Goal: Information Seeking & Learning: Learn about a topic

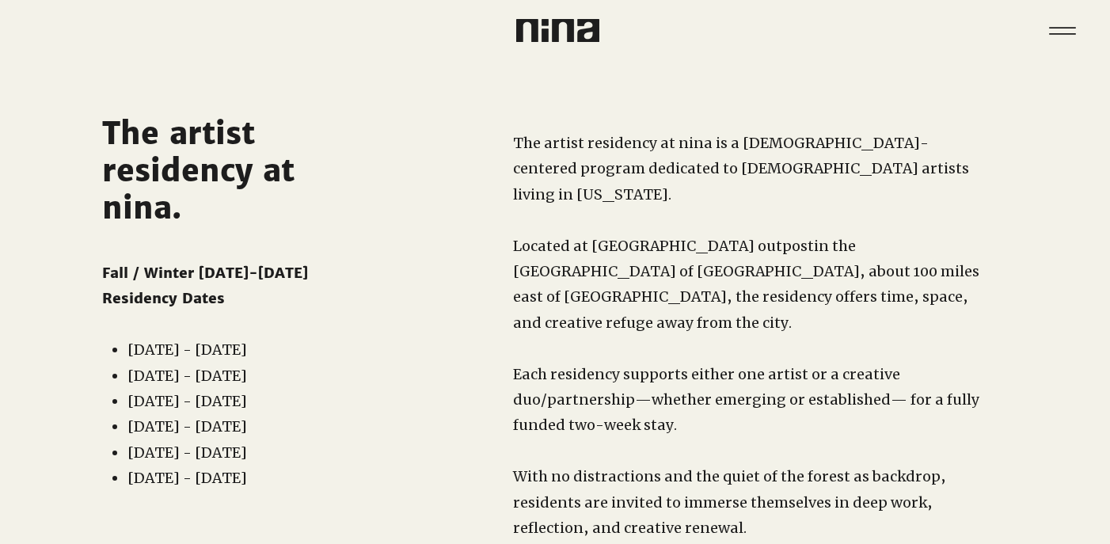
click at [207, 165] on span "The artist residency at nina." at bounding box center [198, 171] width 192 height 112
click at [1064, 29] on icon "Menu" at bounding box center [1062, 30] width 55 height 55
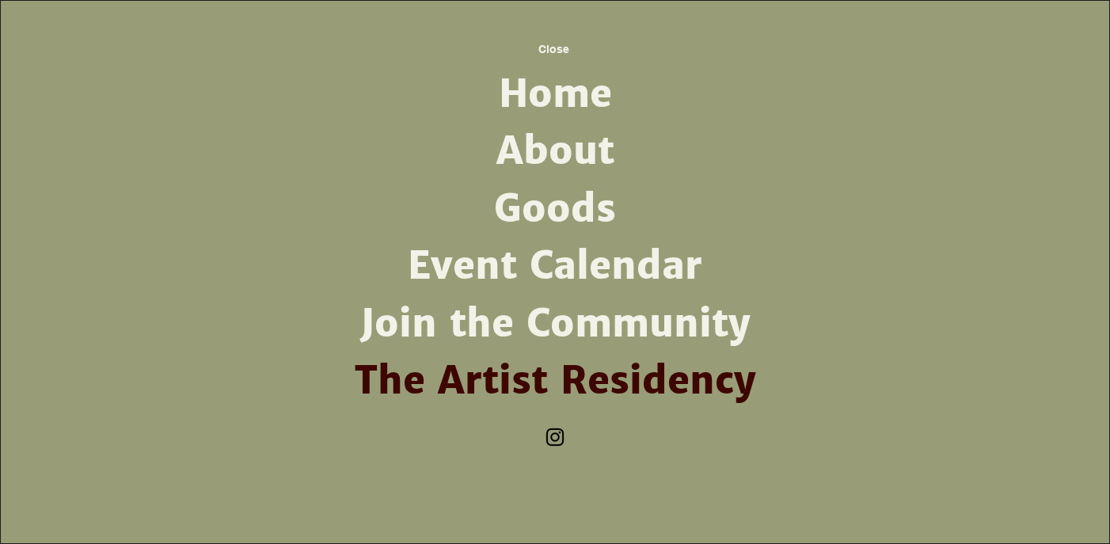
click at [525, 372] on link "The Artist Residency" at bounding box center [554, 380] width 413 height 57
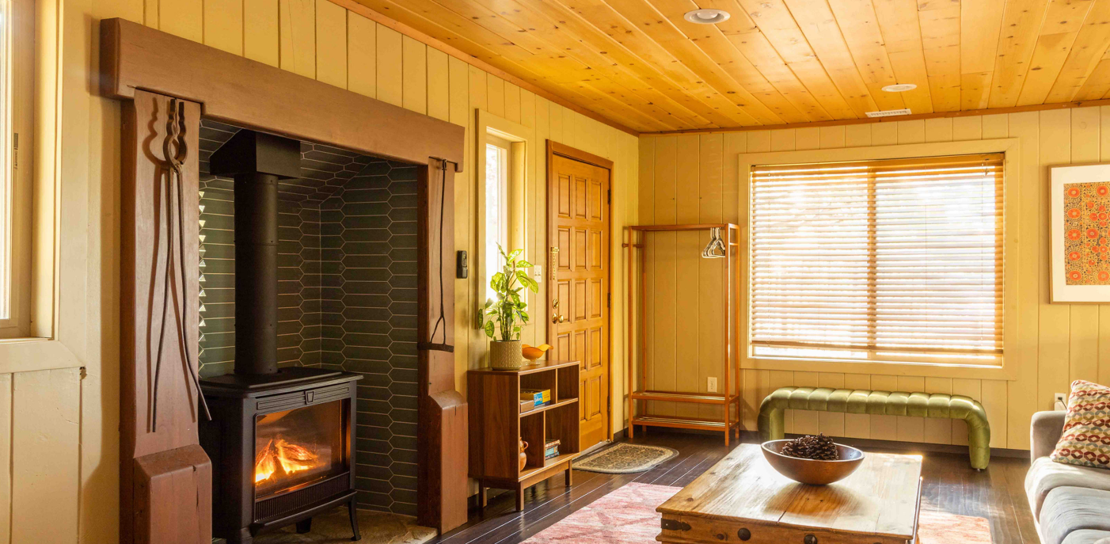
scroll to position [987, 0]
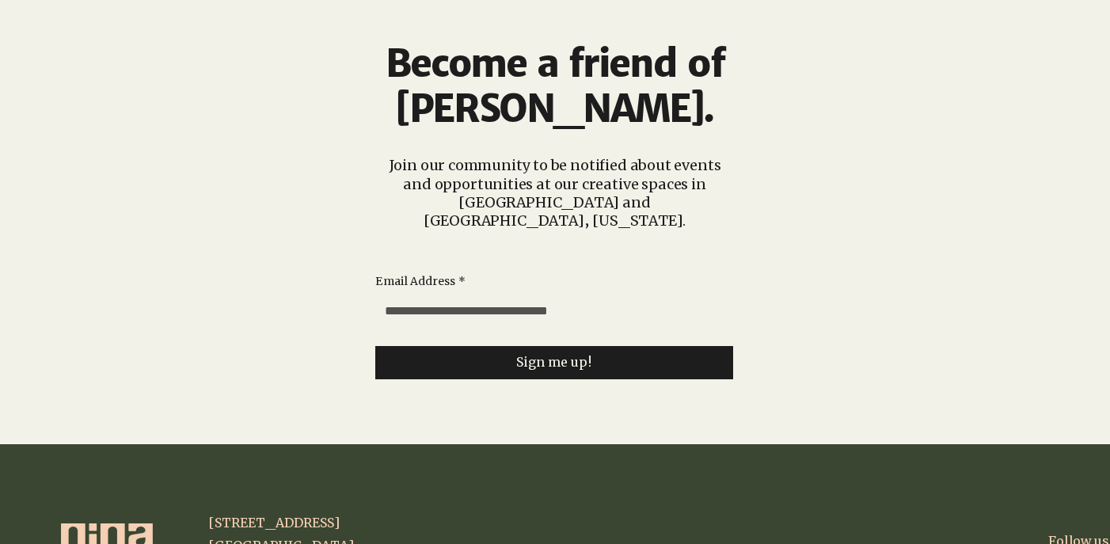
scroll to position [3975, 0]
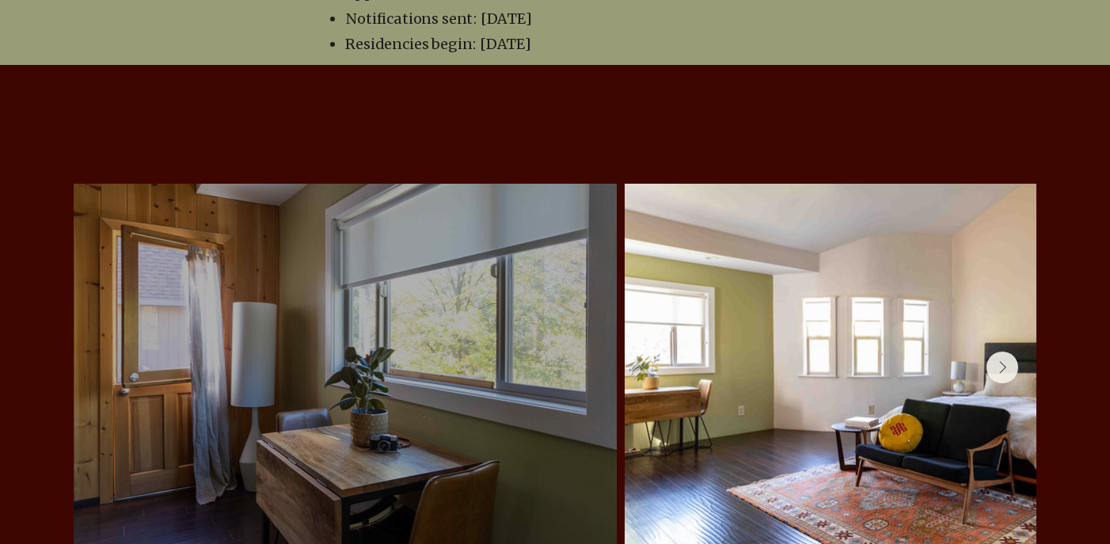
scroll to position [3207, 0]
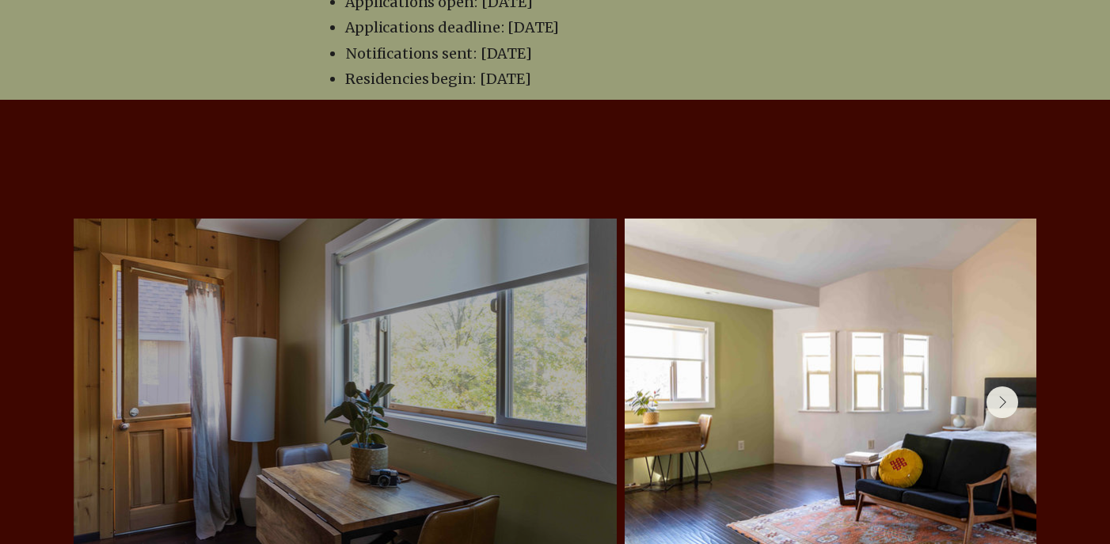
click at [421, 249] on div at bounding box center [345, 402] width 496 height 320
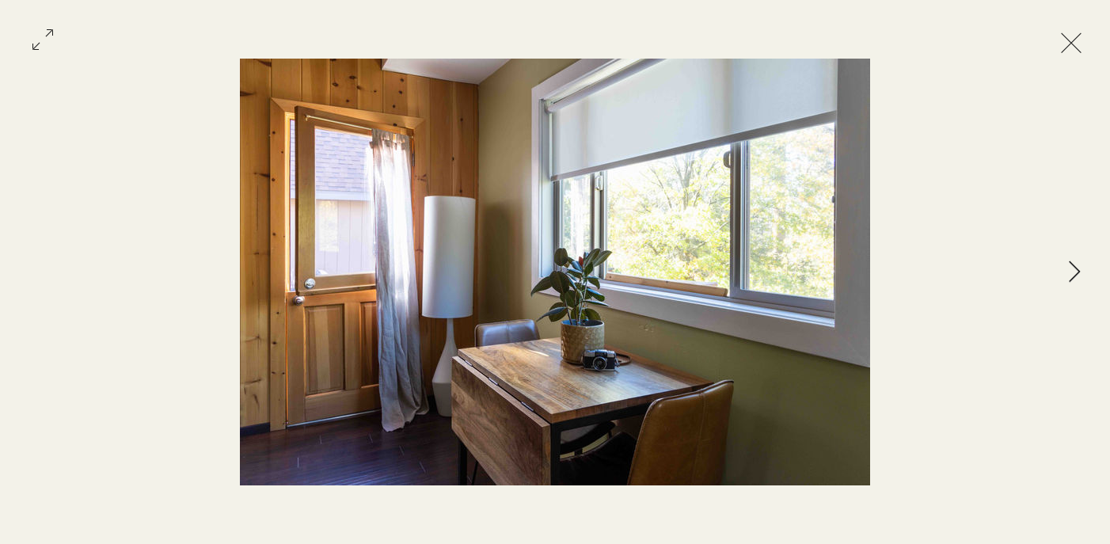
click at [1080, 270] on icon "Next Item" at bounding box center [1075, 270] width 12 height 21
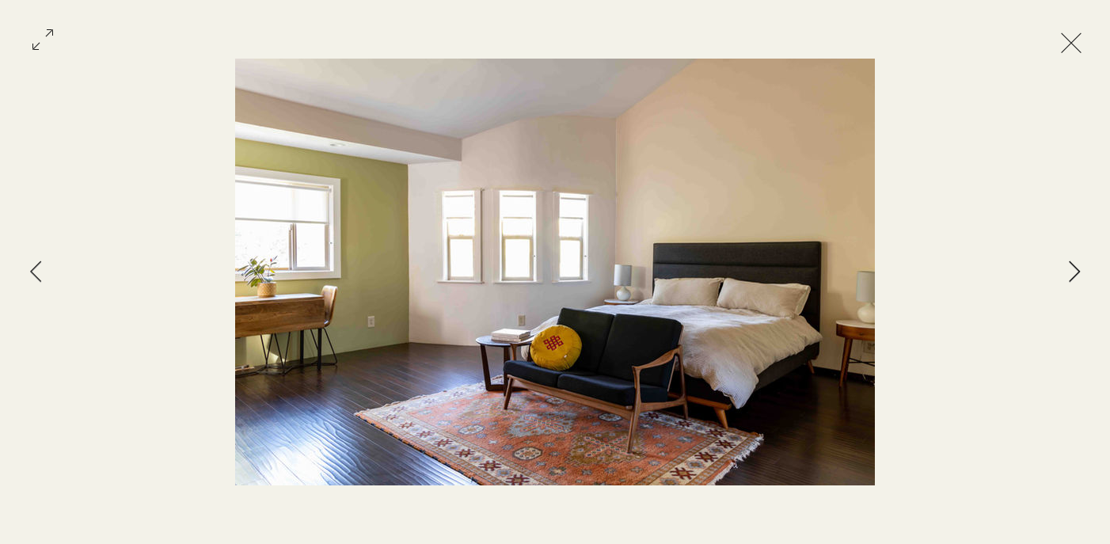
click at [1080, 270] on icon "Next Item" at bounding box center [1075, 270] width 12 height 21
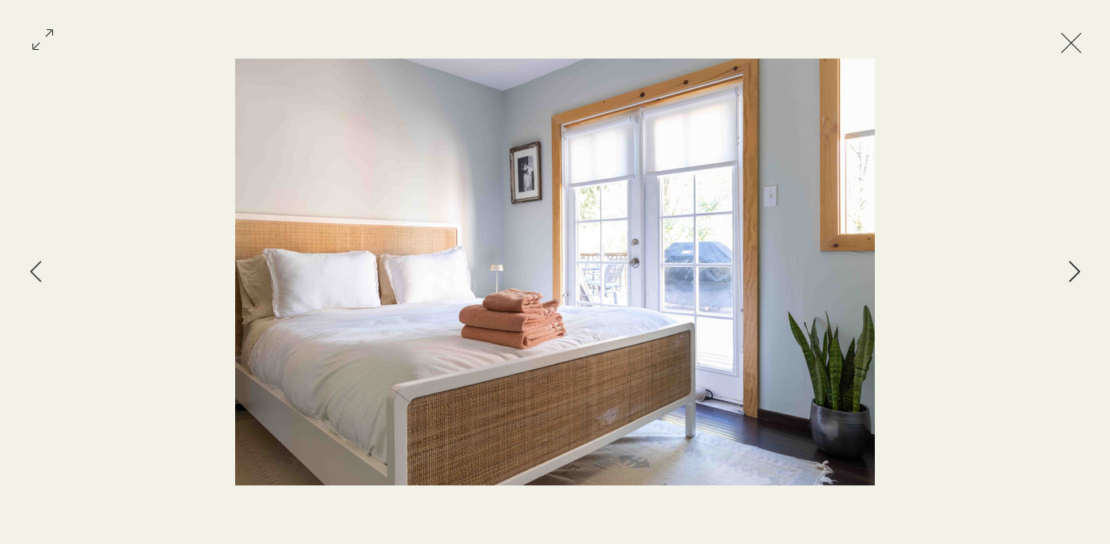
click at [1080, 270] on icon "Next Item" at bounding box center [1075, 270] width 12 height 21
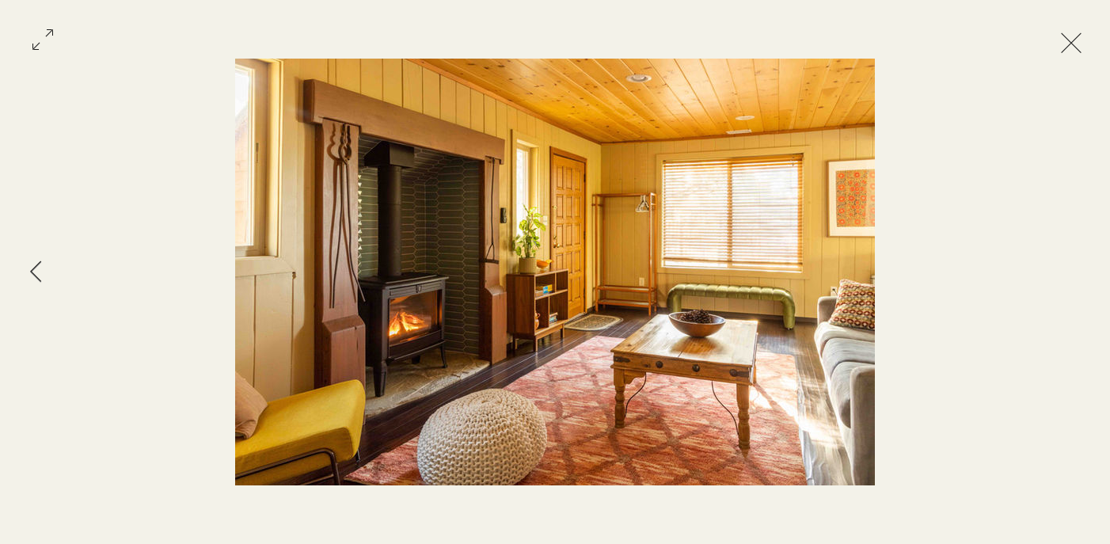
click at [1080, 270] on div "Gallery item, detailed view" at bounding box center [555, 272] width 1110 height 427
click at [1086, 44] on button "Exit expand mode" at bounding box center [1071, 41] width 30 height 35
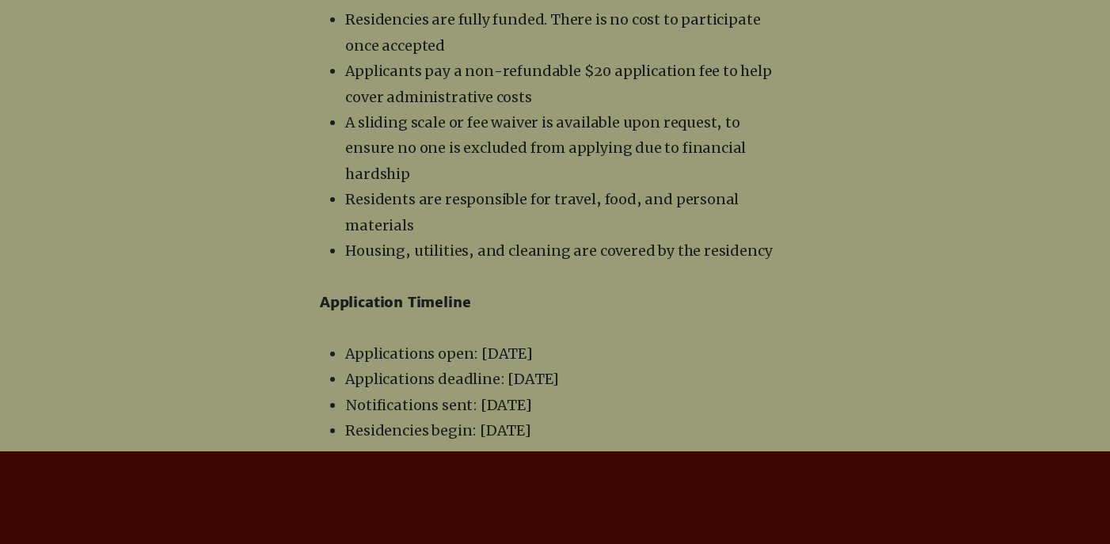
scroll to position [3408, 0]
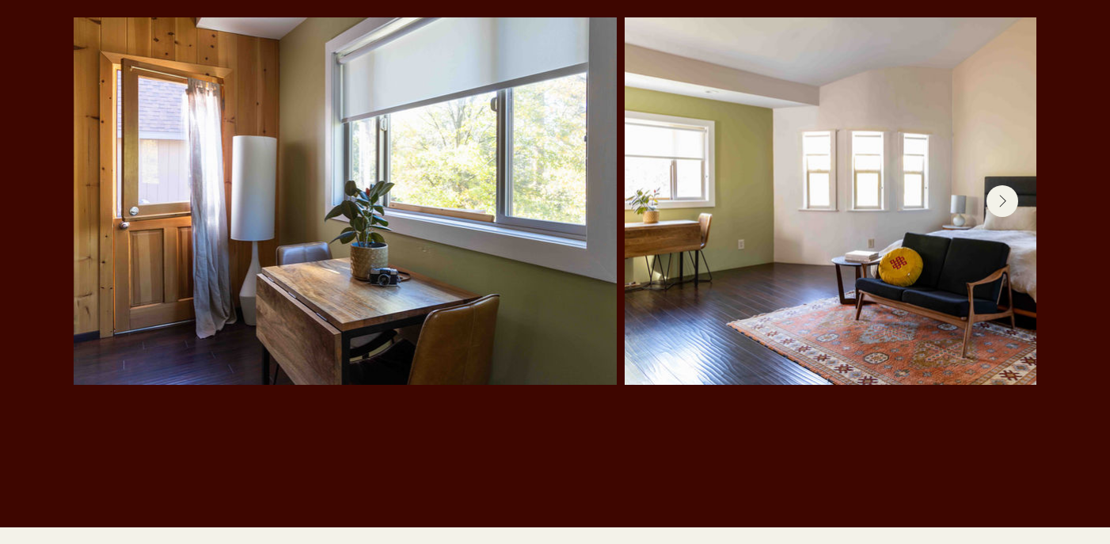
click at [997, 185] on button "Next Item" at bounding box center [1003, 201] width 32 height 32
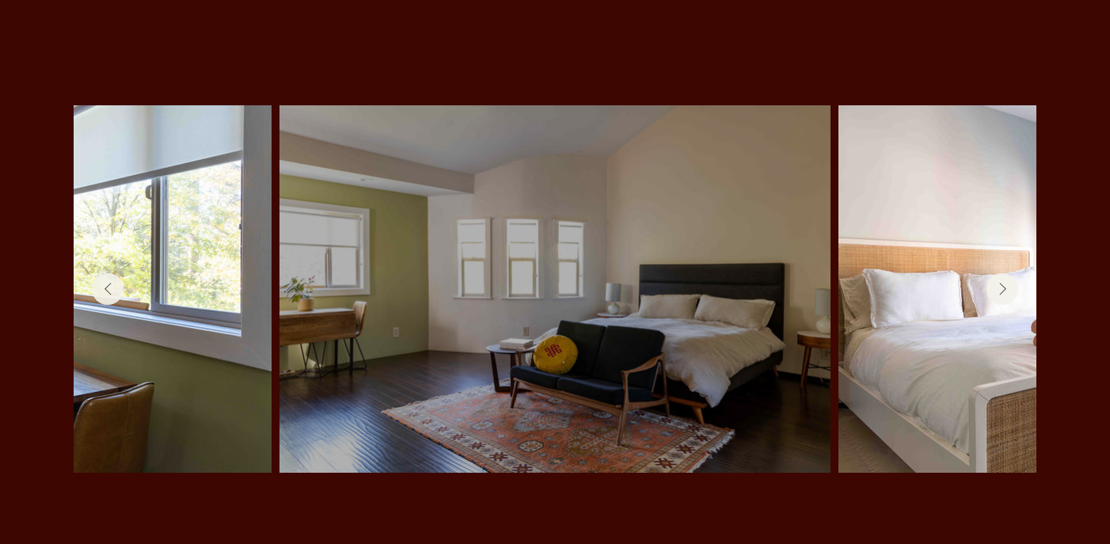
scroll to position [3291, 0]
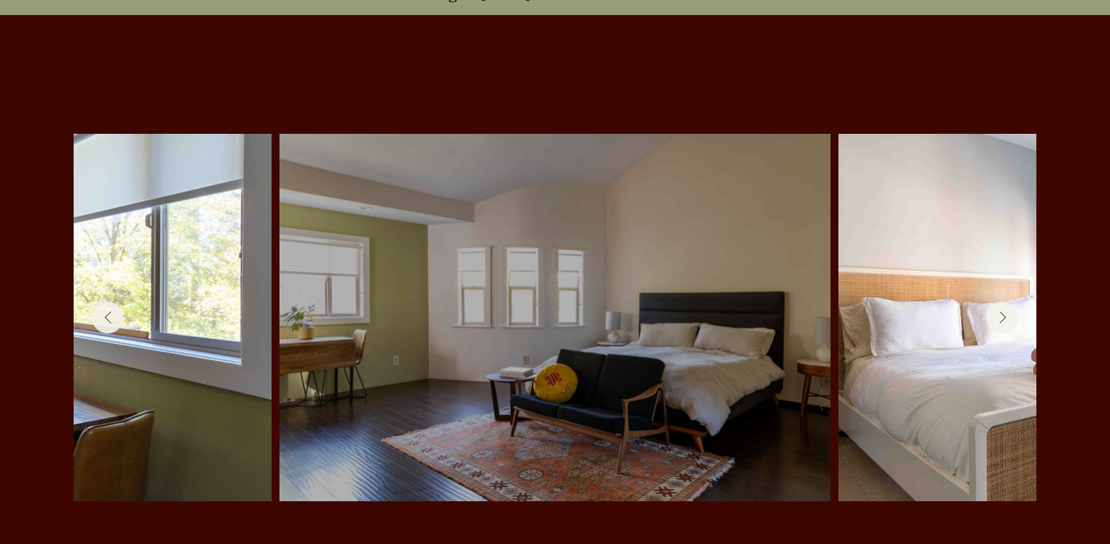
click at [639, 161] on div at bounding box center [555, 318] width 504 height 320
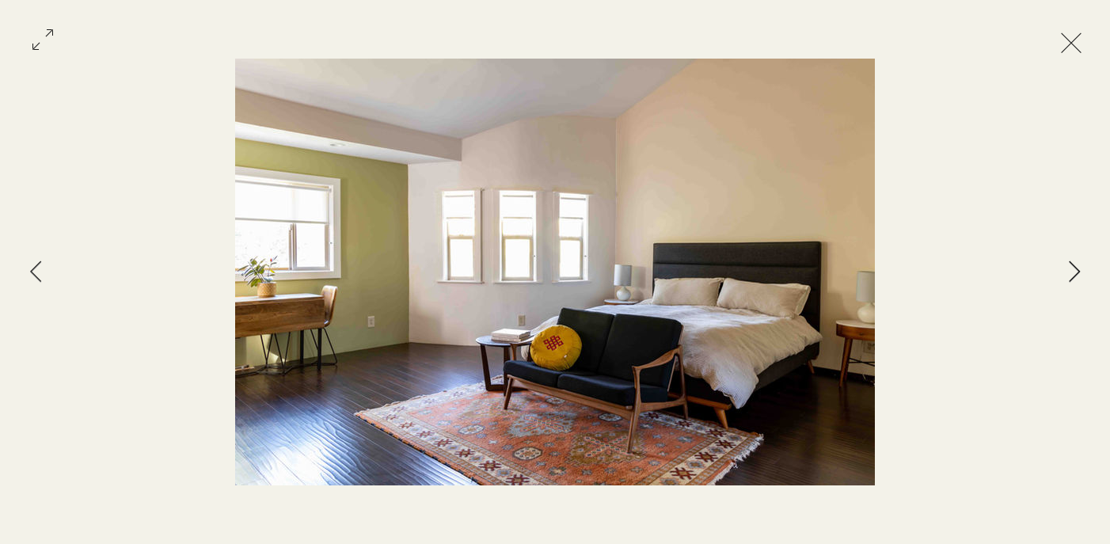
click at [1067, 270] on button "Next Item" at bounding box center [1075, 273] width 40 height 40
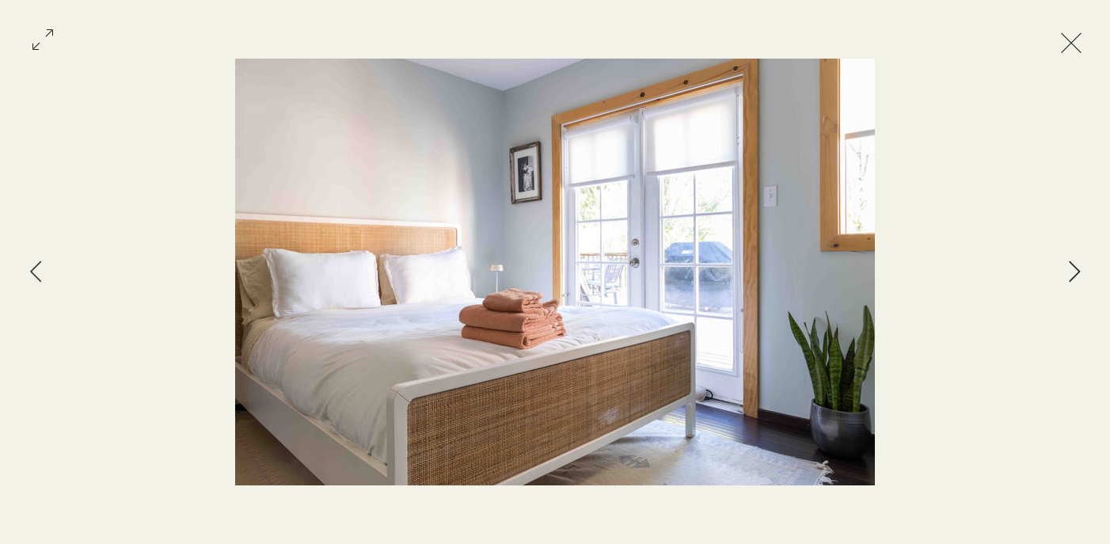
click at [1067, 270] on button "Next Item" at bounding box center [1075, 273] width 40 height 40
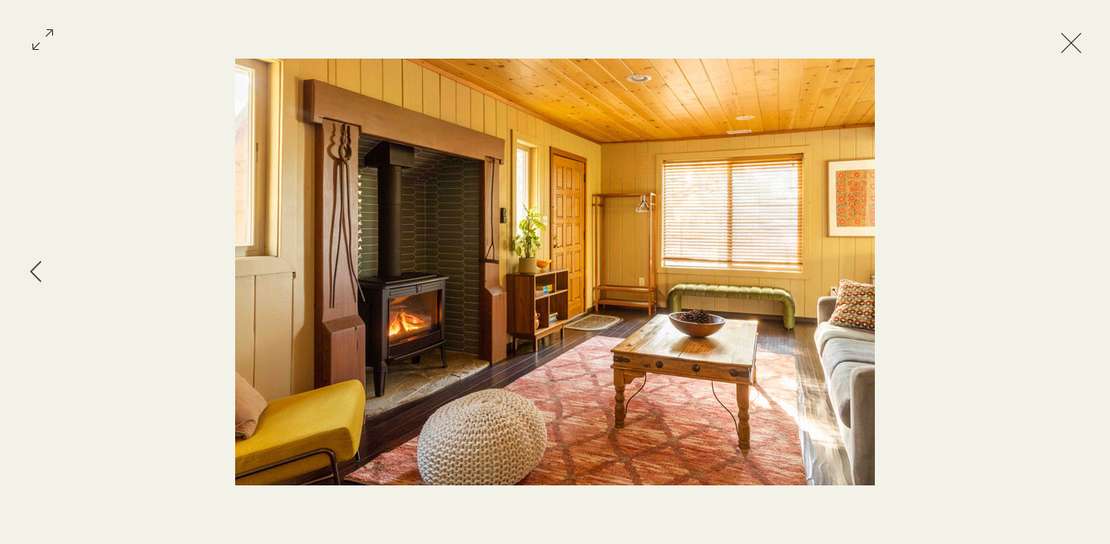
click at [1084, 34] on button "Exit expand mode" at bounding box center [1071, 41] width 30 height 35
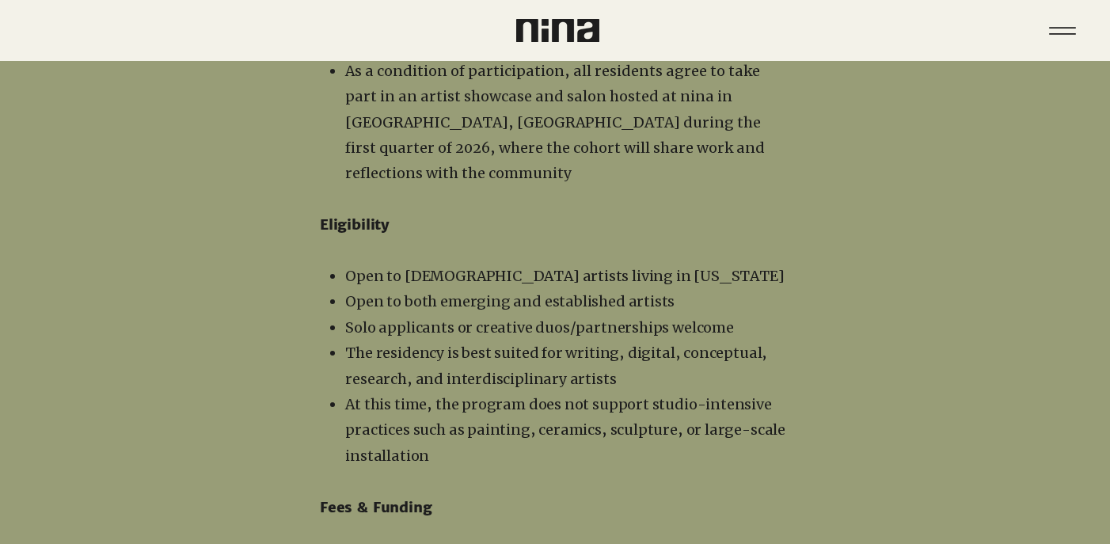
scroll to position [2291, 0]
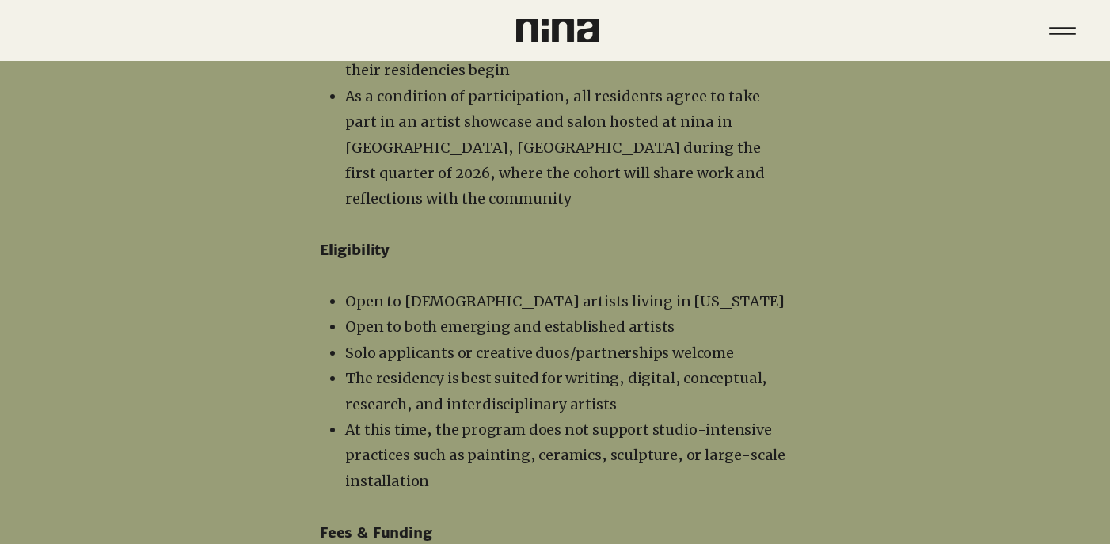
click at [607, 417] on p "At this time, the program does not support studio-intensive practices such as p…" at bounding box center [567, 455] width 445 height 77
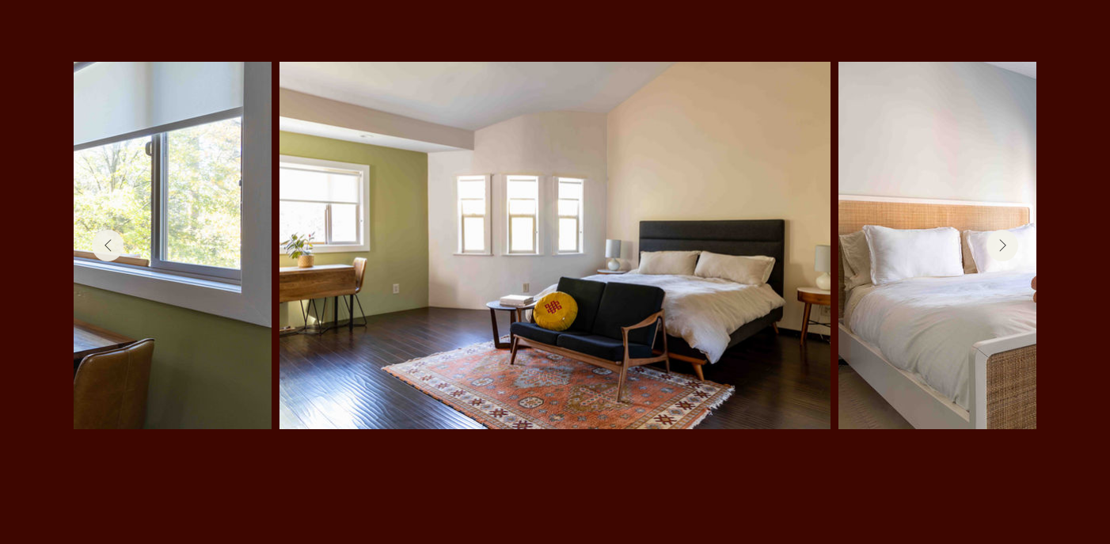
scroll to position [3364, 0]
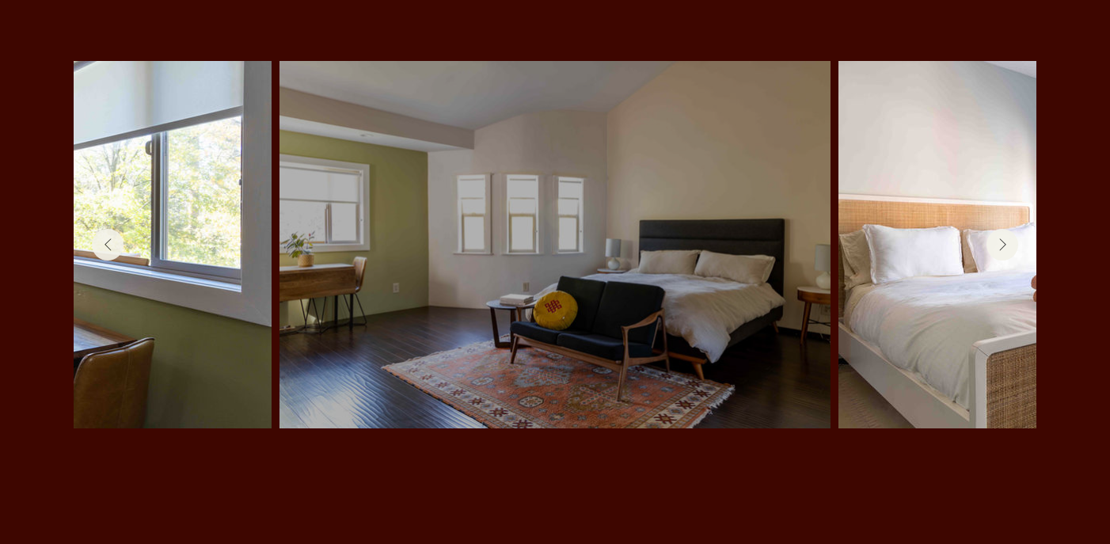
click at [693, 196] on div at bounding box center [555, 245] width 504 height 320
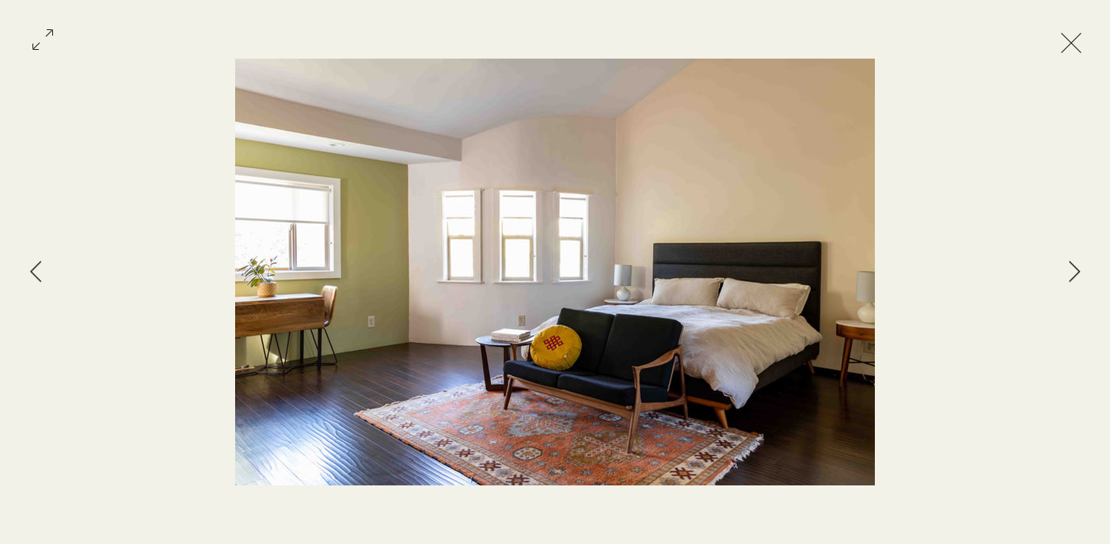
click at [1077, 295] on div "Gallery item, detailed view" at bounding box center [555, 272] width 1110 height 427
click at [1088, 268] on button "Next Item" at bounding box center [1075, 273] width 40 height 40
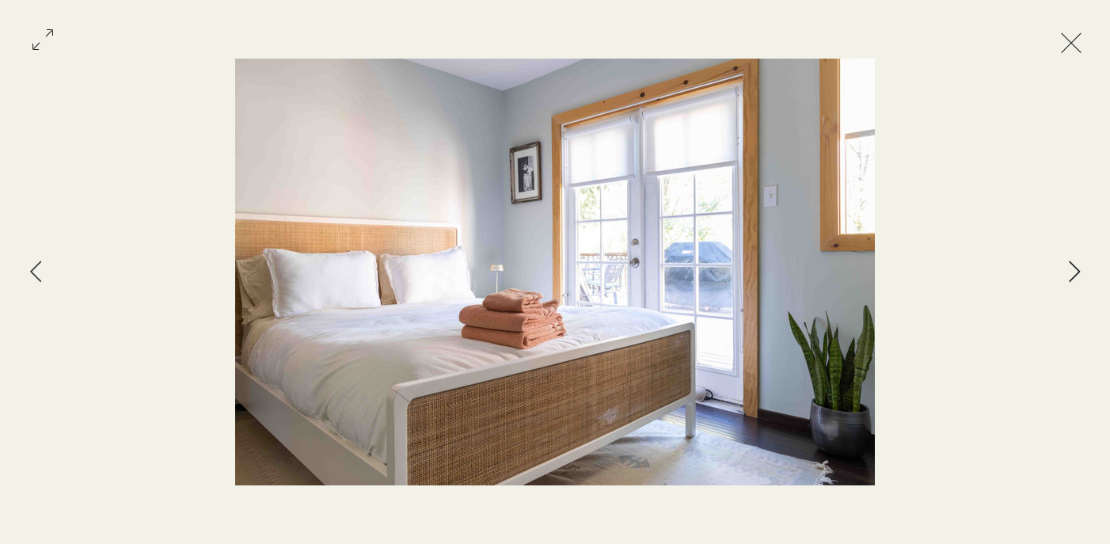
click at [1088, 268] on button "Next Item" at bounding box center [1075, 273] width 40 height 40
